Goal: Task Accomplishment & Management: Use online tool/utility

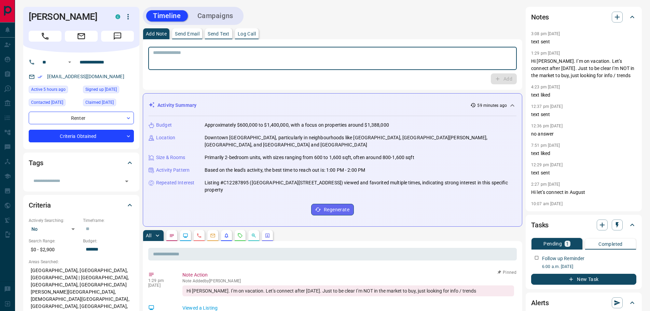
click at [176, 55] on textarea at bounding box center [332, 58] width 359 height 17
type textarea "*********"
click at [503, 77] on button "Add" at bounding box center [504, 78] width 26 height 11
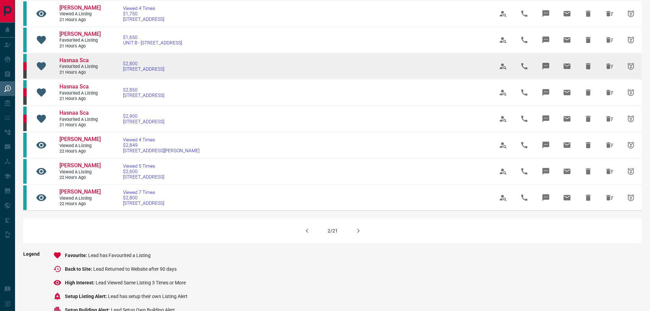
scroll to position [376, 0]
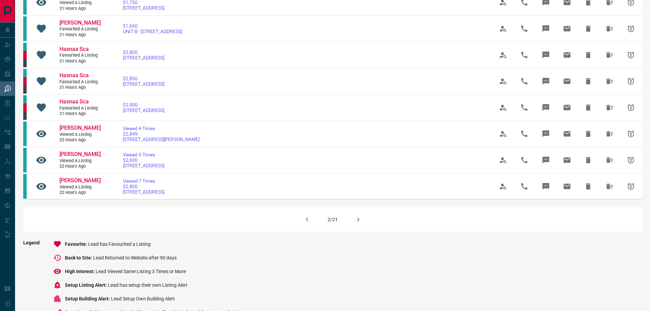
click at [355, 224] on icon "button" at bounding box center [358, 220] width 8 height 8
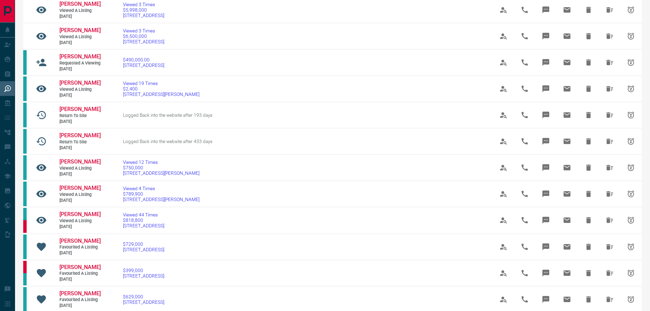
scroll to position [205, 0]
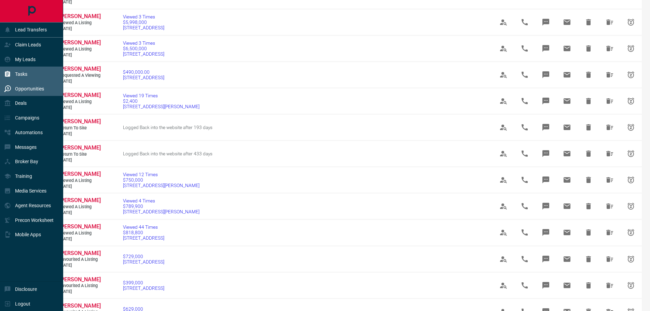
click at [23, 73] on p "Tasks" at bounding box center [21, 73] width 12 height 5
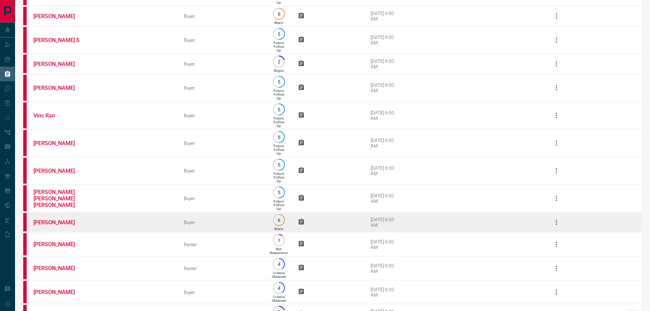
scroll to position [253, 0]
